Goal: Information Seeking & Learning: Find specific page/section

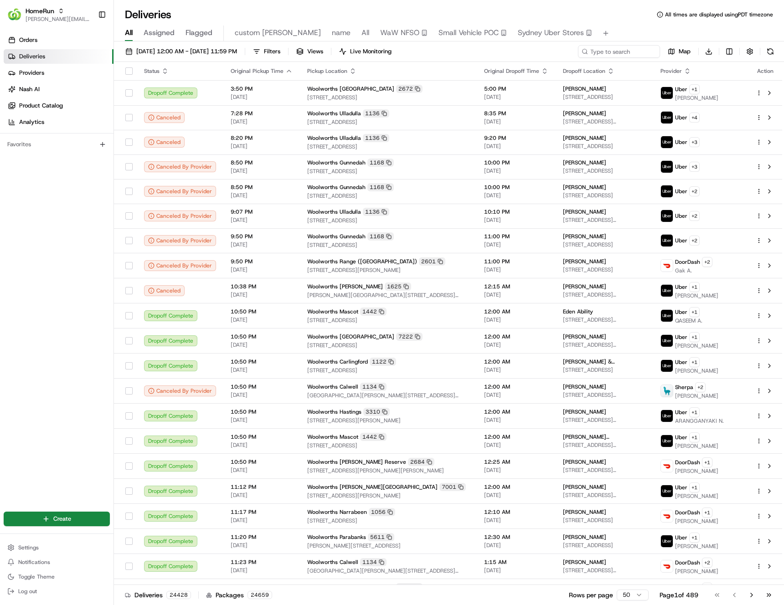
click at [84, 212] on div "Orders Deliveries Providers Nash AI Product Catalog Analytics Favorites" at bounding box center [57, 266] width 114 height 474
click at [57, 17] on span "[PERSON_NAME][EMAIL_ADDRESS][DOMAIN_NAME]" at bounding box center [58, 18] width 65 height 7
type input "pronto"
click at [145, 40] on div "Pronto Delivery Service" at bounding box center [164, 47] width 132 height 18
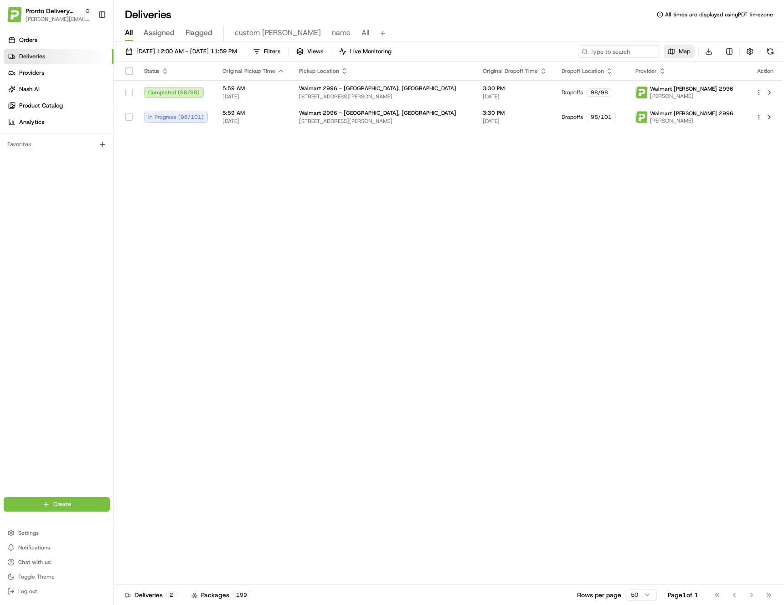
click at [685, 54] on span "Map" at bounding box center [685, 51] width 12 height 8
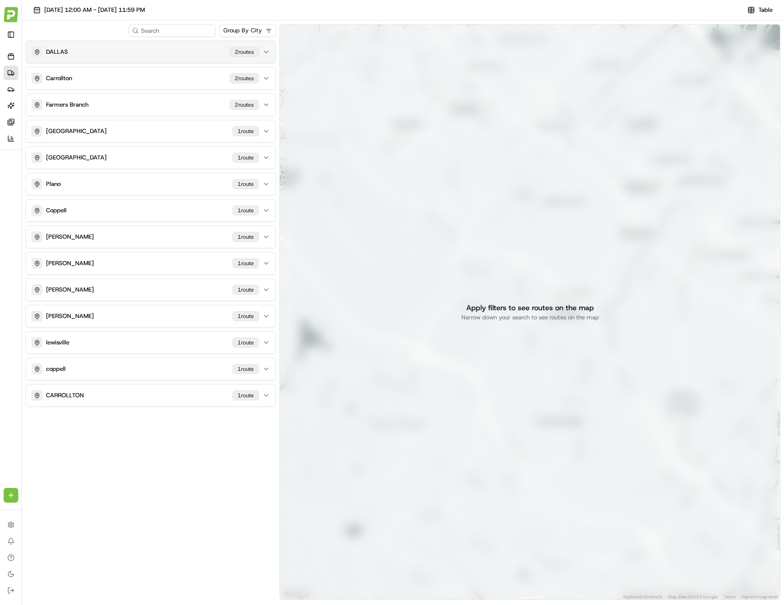
click at [120, 48] on div "DALLAS 2 route s" at bounding box center [144, 51] width 227 height 11
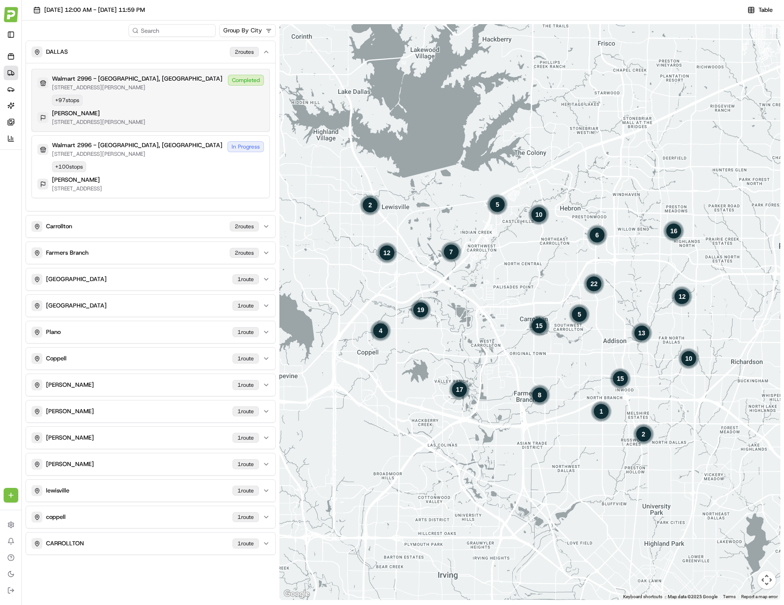
click at [143, 114] on div "[PERSON_NAME]" at bounding box center [98, 113] width 93 height 8
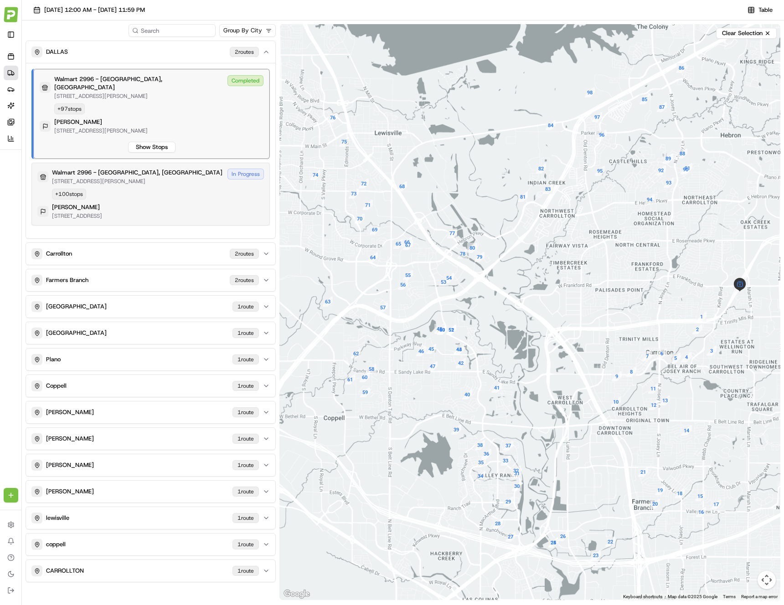
click at [153, 169] on div "Walmart 2996 - [GEOGRAPHIC_DATA], [GEOGRAPHIC_DATA]" at bounding box center [137, 173] width 170 height 8
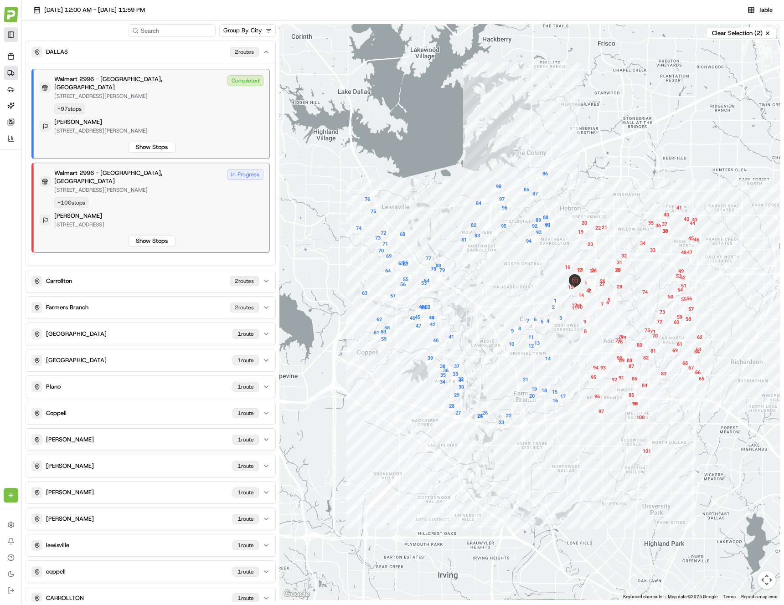
click at [11, 38] on button "Toggle Sidebar" at bounding box center [11, 34] width 15 height 15
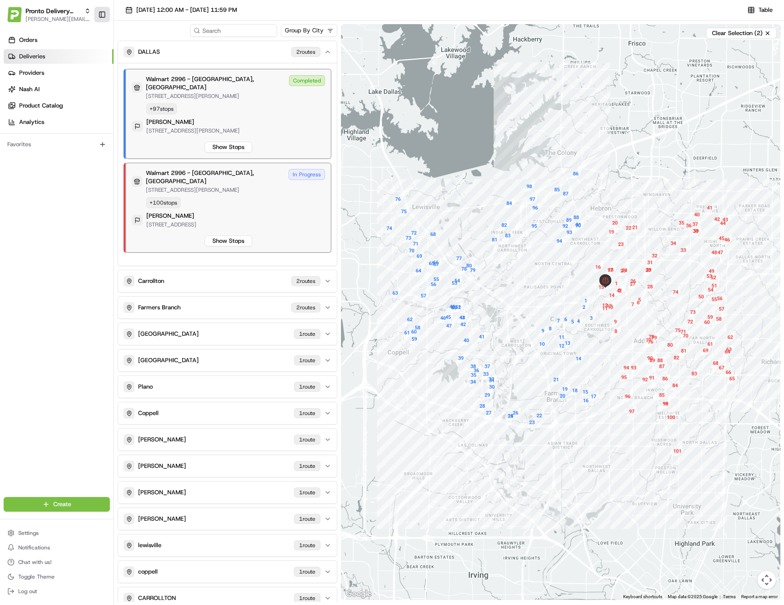
click at [107, 17] on button "Toggle Sidebar" at bounding box center [101, 14] width 15 height 15
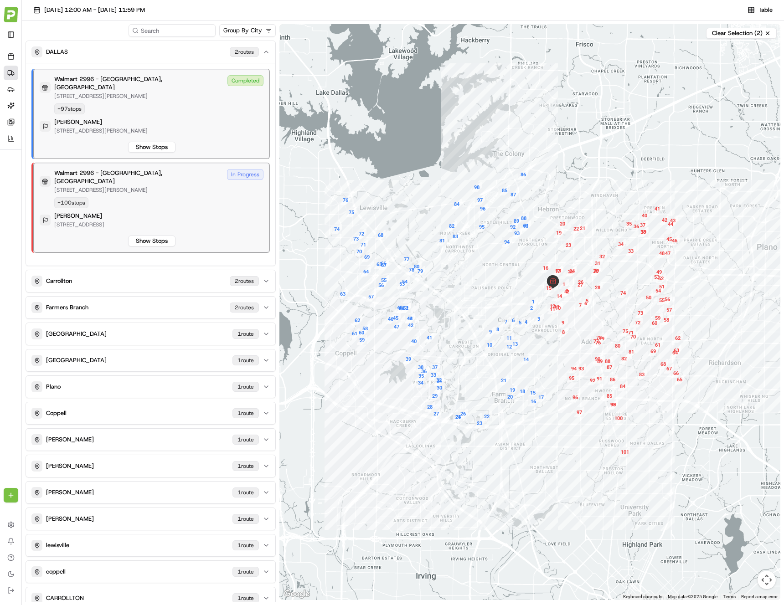
drag, startPoint x: 506, startPoint y: 264, endPoint x: 487, endPoint y: 265, distance: 18.3
click at [487, 265] on div at bounding box center [529, 312] width 501 height 576
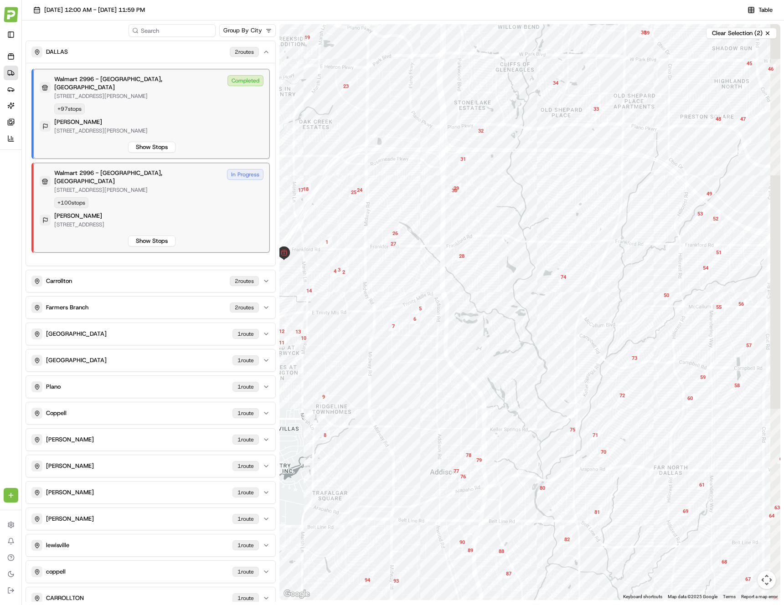
drag, startPoint x: 619, startPoint y: 307, endPoint x: 376, endPoint y: 263, distance: 246.4
click at [376, 263] on div at bounding box center [529, 312] width 501 height 576
